Goal: Task Accomplishment & Management: Manage account settings

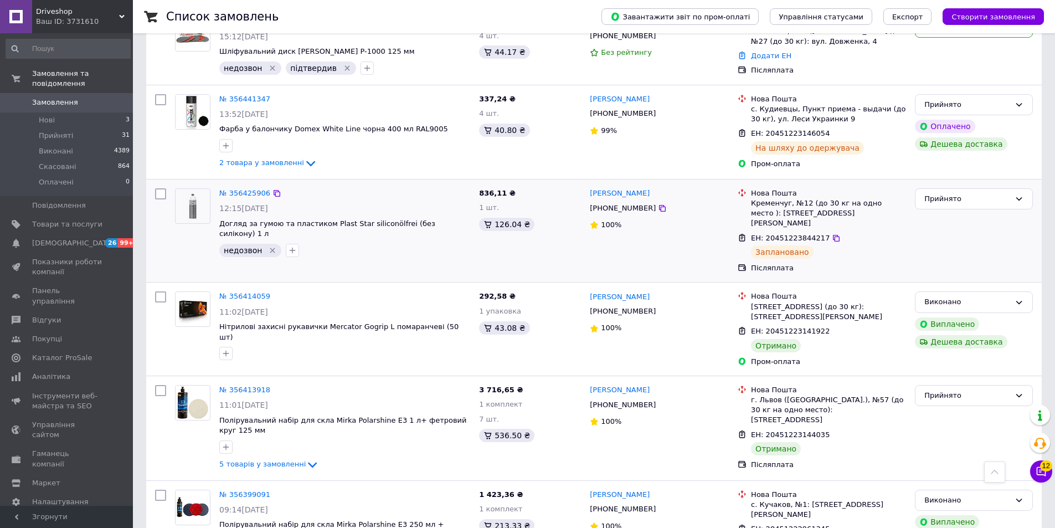
scroll to position [1463, 0]
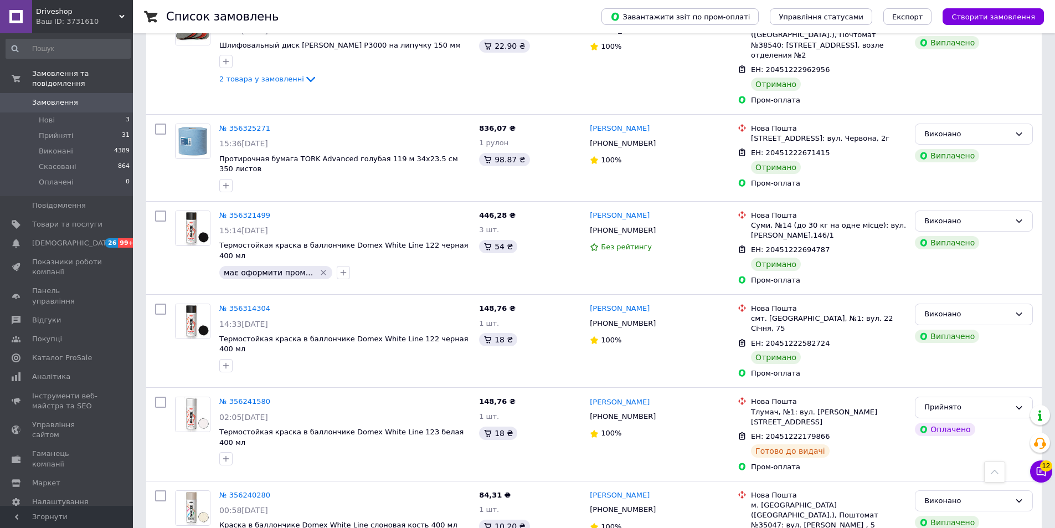
scroll to position [1480, 0]
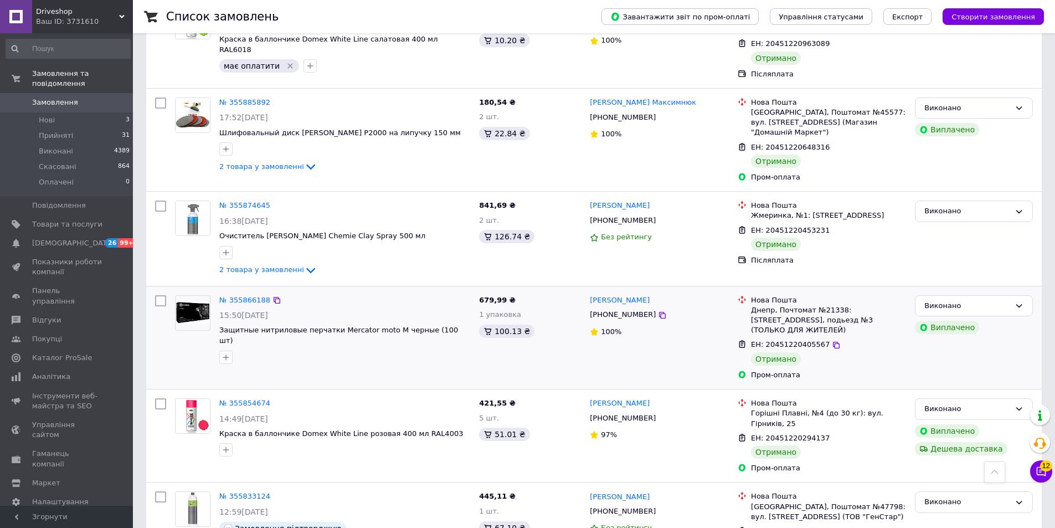
scroll to position [1499, 0]
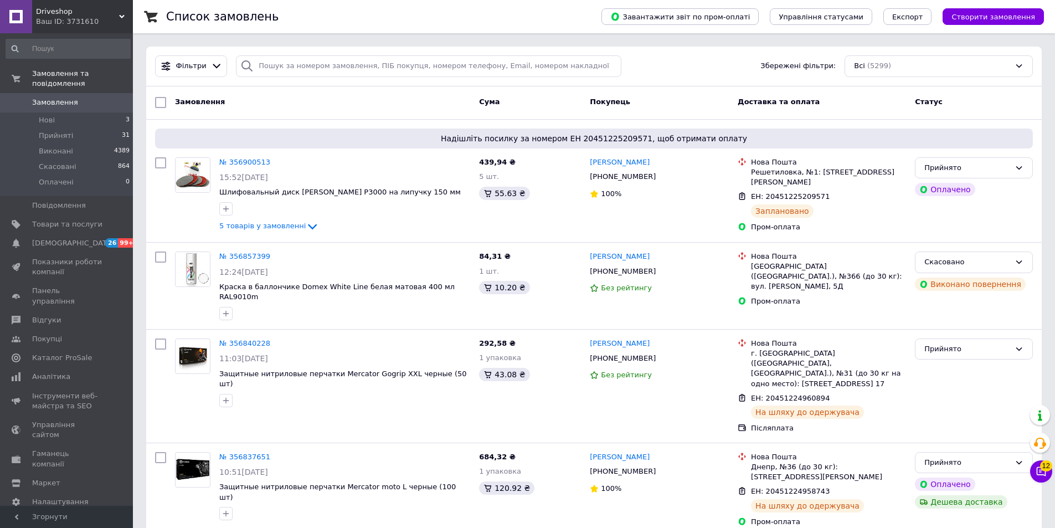
click at [59, 97] on span "Замовлення" at bounding box center [55, 102] width 46 height 10
